Goal: Transaction & Acquisition: Purchase product/service

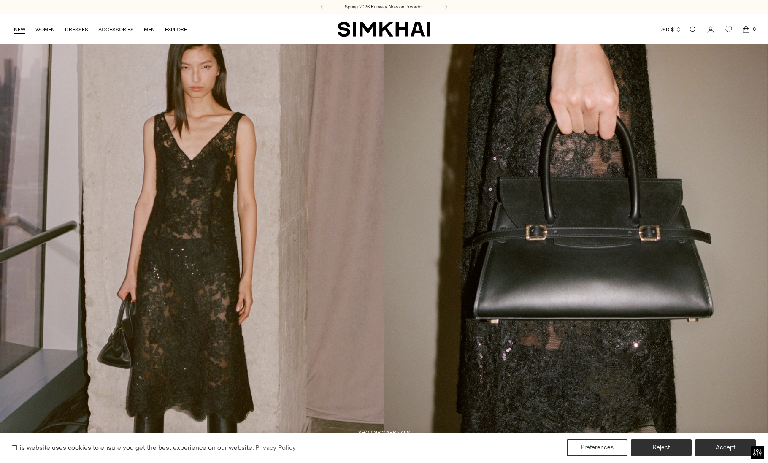
click at [22, 29] on link "NEW" at bounding box center [19, 29] width 11 height 19
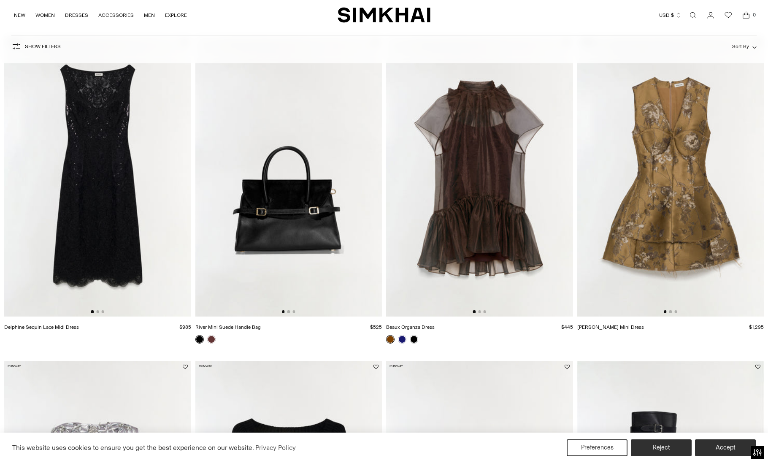
scroll to position [114, 0]
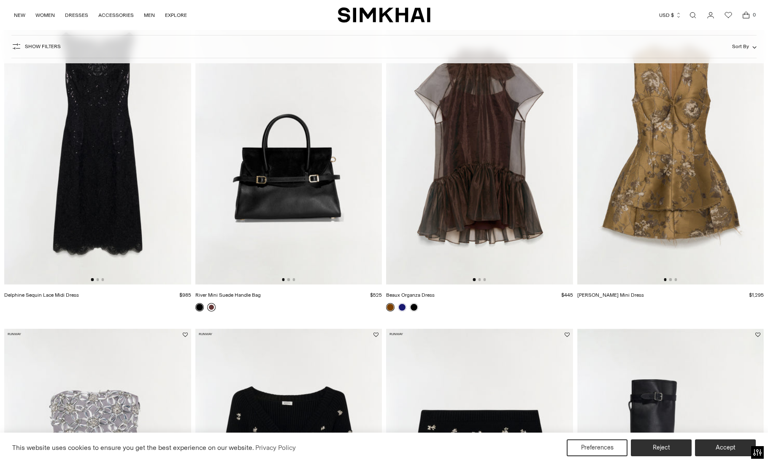
click at [212, 308] on link at bounding box center [211, 307] width 8 height 8
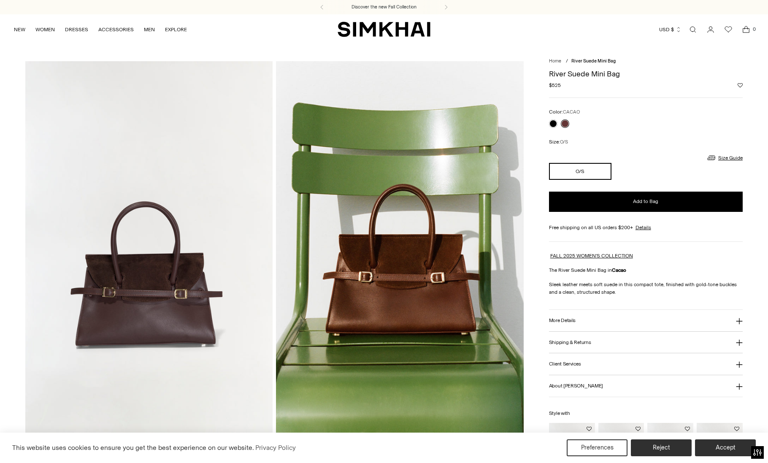
click at [662, 443] on button "Reject" at bounding box center [661, 448] width 61 height 17
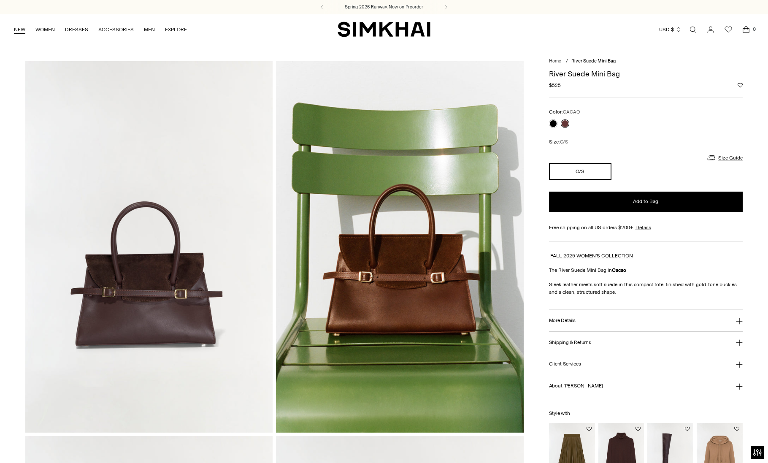
click at [22, 29] on link "NEW" at bounding box center [19, 29] width 11 height 19
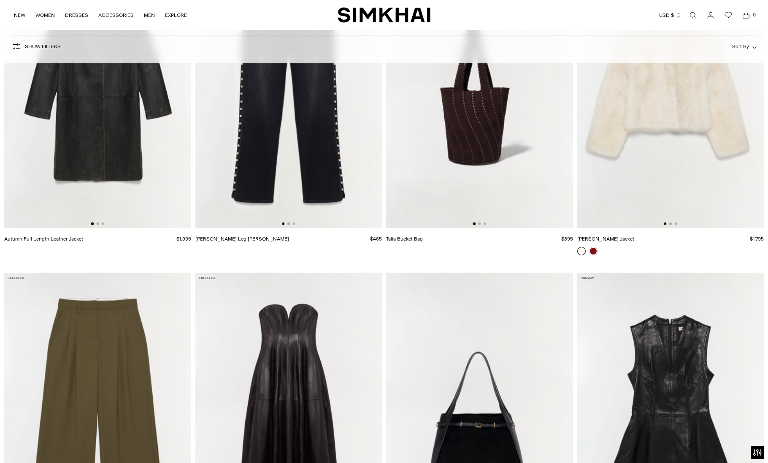
scroll to position [2305, 0]
